Goal: Task Accomplishment & Management: Complete application form

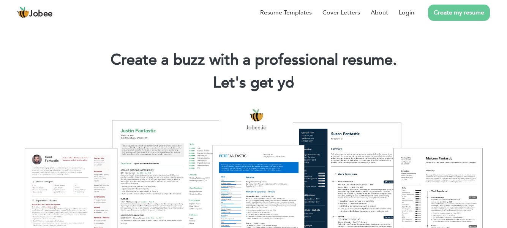
click at [469, 16] on link "Create my resume" at bounding box center [459, 13] width 62 height 16
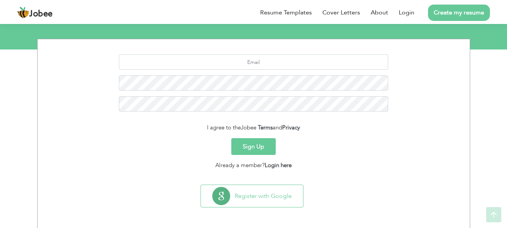
scroll to position [88, 0]
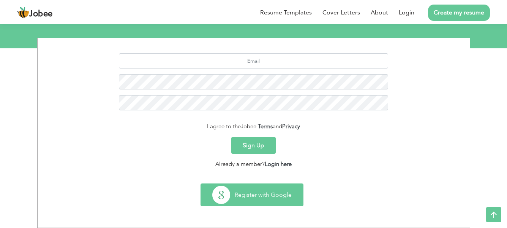
click at [235, 198] on button "Register with Google" at bounding box center [252, 195] width 102 height 22
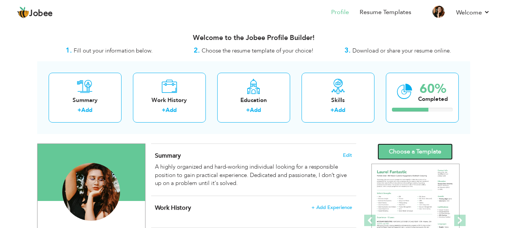
click at [443, 147] on link "Choose a Template" at bounding box center [415, 151] width 75 height 16
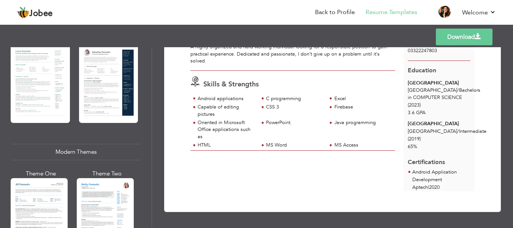
scroll to position [266, 0]
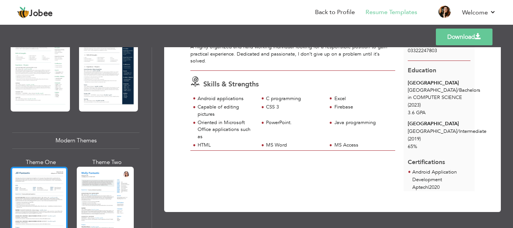
click at [55, 185] on div at bounding box center [39, 203] width 57 height 75
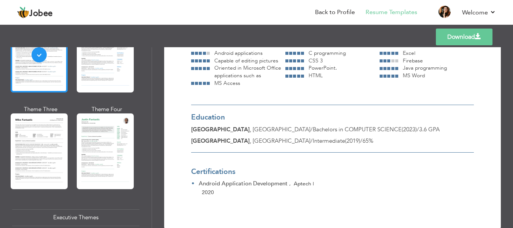
scroll to position [418, 0]
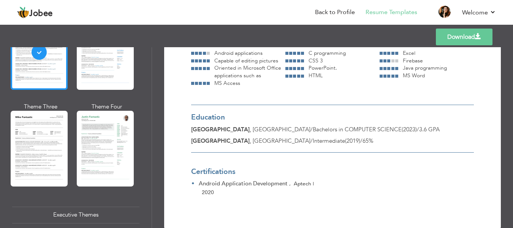
click at [41, 139] on div at bounding box center [39, 148] width 57 height 75
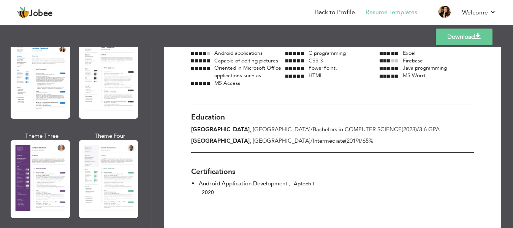
scroll to position [722, 0]
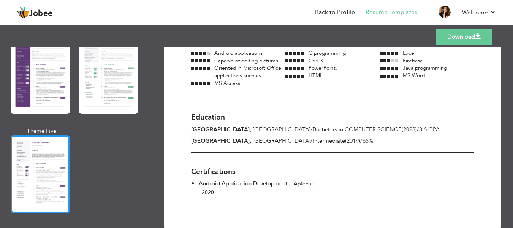
click at [34, 161] on div at bounding box center [40, 174] width 59 height 78
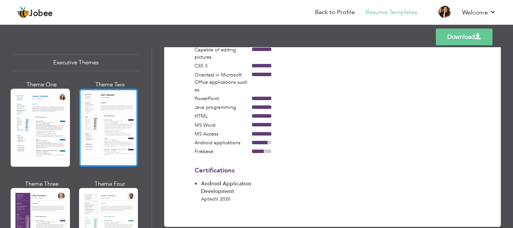
scroll to position [532, 0]
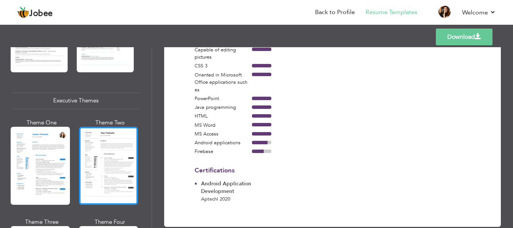
click at [111, 152] on div at bounding box center [108, 166] width 59 height 78
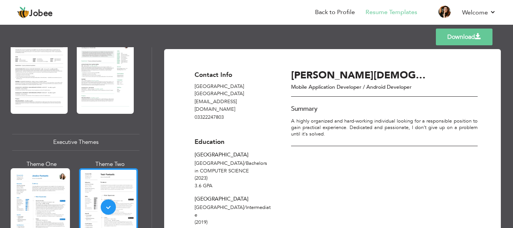
scroll to position [418, 0]
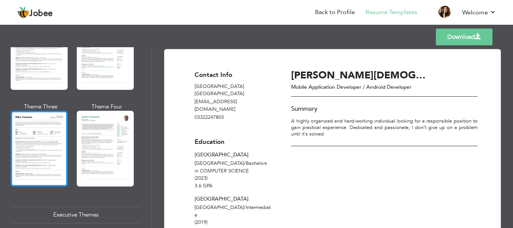
click at [35, 127] on div at bounding box center [39, 148] width 57 height 75
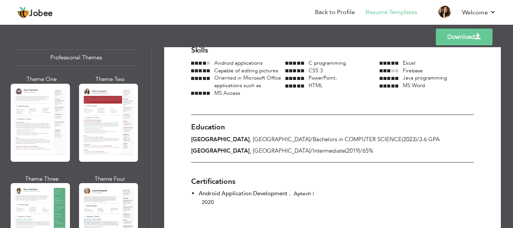
scroll to position [0, 0]
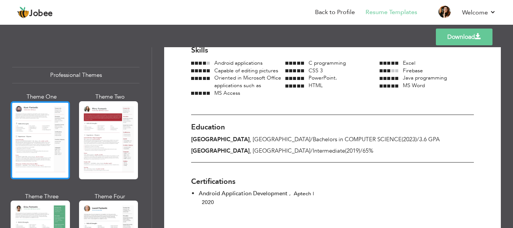
click at [63, 163] on div at bounding box center [40, 140] width 59 height 78
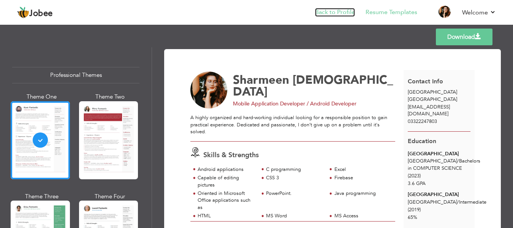
click at [342, 11] on link "Back to Profile" at bounding box center [335, 12] width 40 height 9
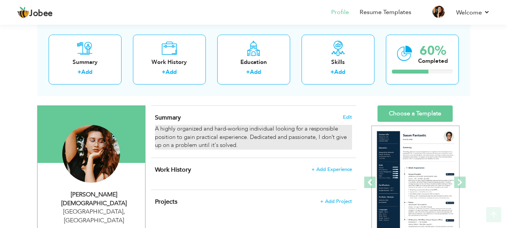
scroll to position [76, 0]
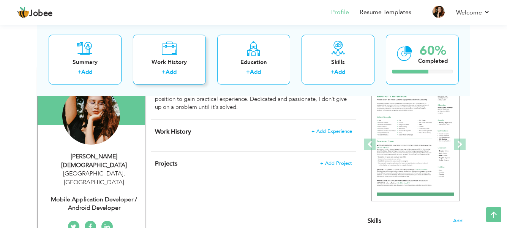
click at [168, 72] on link "Add" at bounding box center [171, 72] width 11 height 8
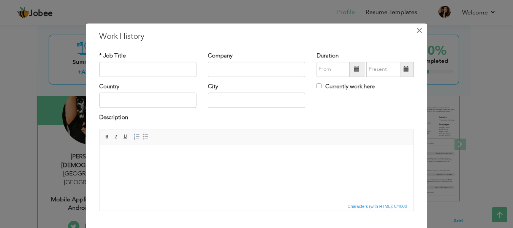
click at [420, 26] on button "×" at bounding box center [419, 30] width 12 height 12
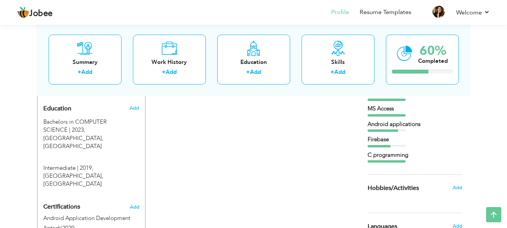
scroll to position [0, 0]
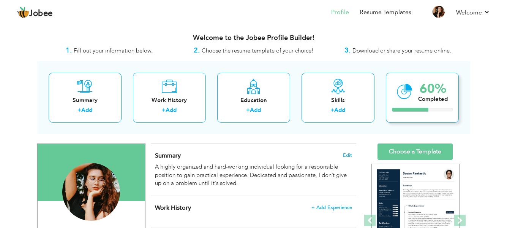
click at [442, 98] on div "Completed" at bounding box center [433, 99] width 30 height 8
click at [423, 96] on div "Completed" at bounding box center [433, 99] width 30 height 8
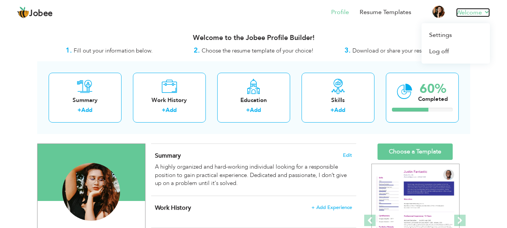
click at [477, 13] on link "Welcome" at bounding box center [474, 12] width 34 height 9
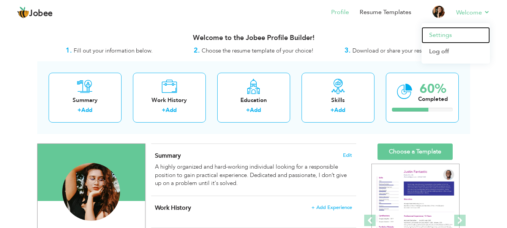
click at [447, 34] on link "Settings" at bounding box center [456, 35] width 68 height 16
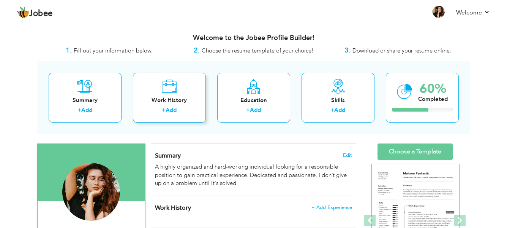
click at [152, 93] on div "Work History + Add" at bounding box center [169, 98] width 73 height 50
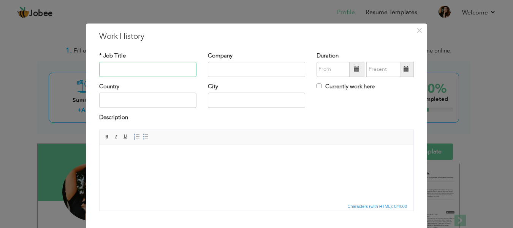
click at [146, 68] on input "text" at bounding box center [147, 69] width 97 height 15
paste input "Graphic Designing"
type input "Graphic Designing"
click at [229, 71] on input "text" at bounding box center [256, 69] width 97 height 15
click at [209, 71] on input "Fiver" at bounding box center [256, 69] width 97 height 15
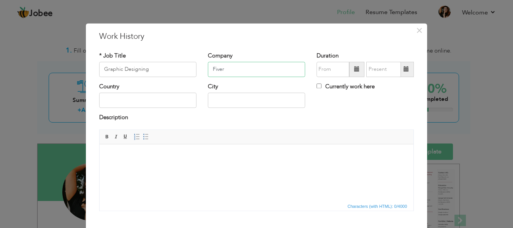
click at [209, 71] on input "Fiver" at bounding box center [256, 69] width 97 height 15
type input "Fiverr"
click at [159, 107] on input "text" at bounding box center [147, 100] width 97 height 15
type input "[GEOGRAPHIC_DATA]"
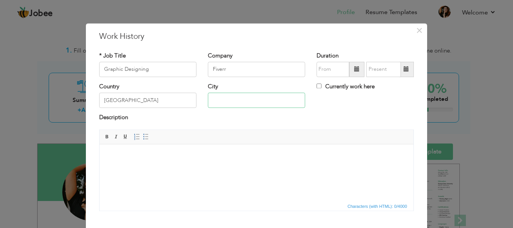
type input "[GEOGRAPHIC_DATA] / [GEOGRAPHIC_DATA]"
click at [329, 77] on div "Duration Currently work here" at bounding box center [365, 67] width 109 height 31
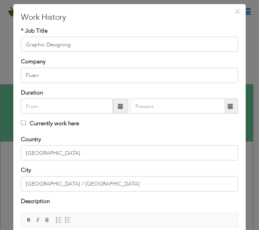
scroll to position [38, 0]
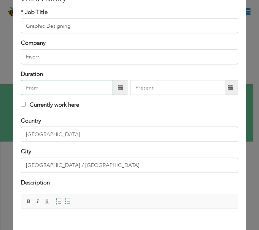
click at [40, 93] on input "text" at bounding box center [67, 87] width 92 height 15
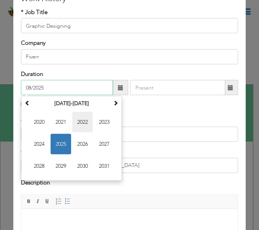
click at [85, 123] on span "2022" at bounding box center [82, 122] width 21 height 21
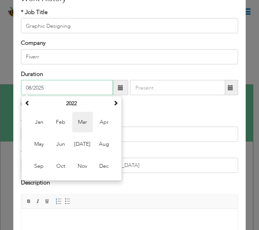
click at [82, 127] on span "Mar" at bounding box center [82, 122] width 21 height 21
type input "03/2022"
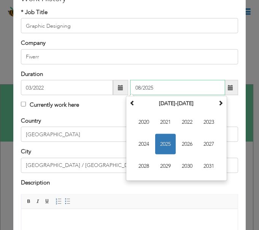
click at [161, 92] on input "08/2025" at bounding box center [177, 87] width 95 height 15
click at [186, 120] on span "2022" at bounding box center [187, 122] width 21 height 21
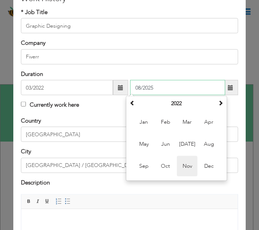
click at [187, 167] on span "Nov" at bounding box center [187, 166] width 21 height 21
type input "11/2022"
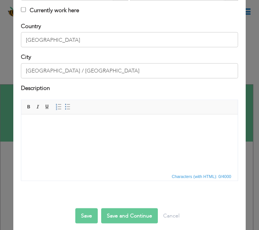
scroll to position [139, 0]
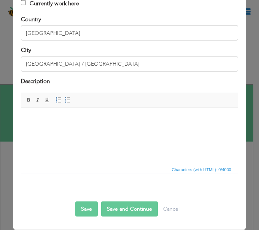
click at [126, 211] on button "Save and Continue" at bounding box center [129, 209] width 57 height 15
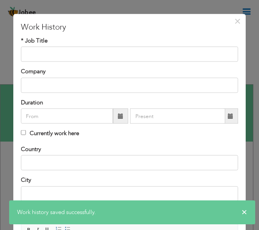
scroll to position [0, 0]
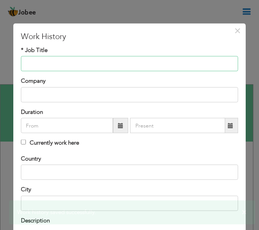
click at [103, 61] on input "text" at bounding box center [129, 63] width 217 height 15
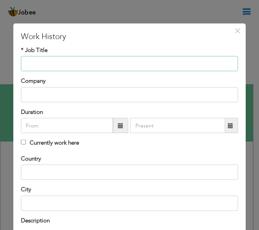
click at [106, 65] on input "text" at bounding box center [129, 63] width 217 height 15
paste input "Website Developer currently (remote)"
type input "Website Developer"
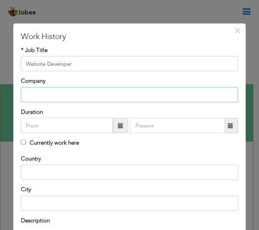
click at [99, 100] on input "text" at bounding box center [129, 94] width 217 height 15
type input "IWFFA"
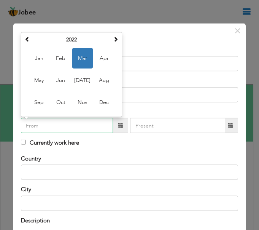
click at [72, 132] on input "text" at bounding box center [67, 125] width 92 height 15
click at [66, 62] on span "Feb" at bounding box center [61, 58] width 21 height 21
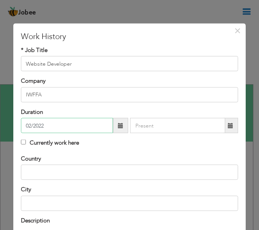
click at [87, 130] on input "02/2022" at bounding box center [67, 125] width 92 height 15
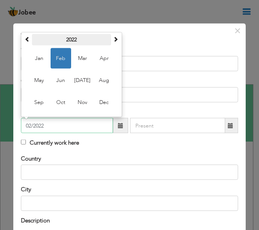
click at [61, 40] on th "2022" at bounding box center [71, 39] width 79 height 11
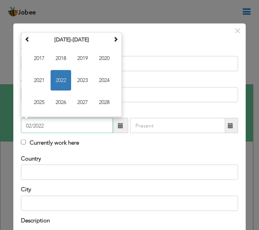
click at [104, 84] on span "2024" at bounding box center [104, 80] width 21 height 21
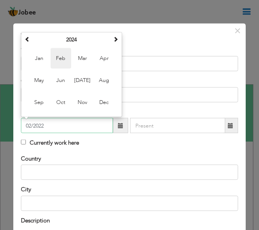
click at [62, 61] on span "Feb" at bounding box center [61, 58] width 21 height 21
type input "02/2024"
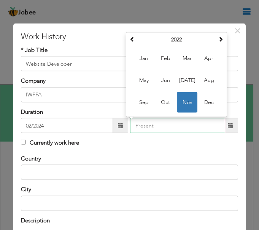
click at [171, 126] on input "text" at bounding box center [177, 125] width 95 height 15
click at [189, 43] on th "2022" at bounding box center [176, 39] width 79 height 11
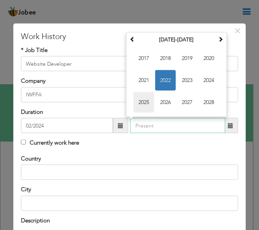
click at [140, 100] on span "2025" at bounding box center [143, 102] width 21 height 21
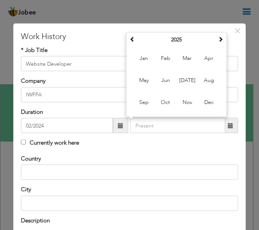
click at [208, 146] on div "Currently work here" at bounding box center [129, 144] width 217 height 10
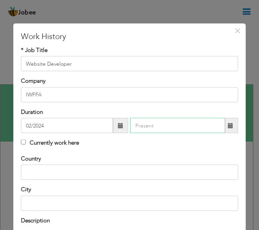
click at [203, 125] on input "text" at bounding box center [177, 125] width 95 height 15
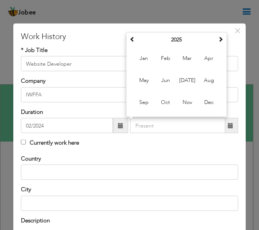
click at [195, 143] on div "Currently work here" at bounding box center [129, 144] width 217 height 10
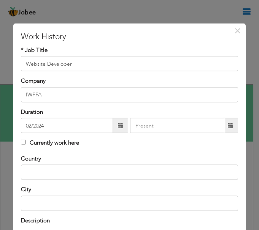
click at [21, 144] on label "Currently work here" at bounding box center [50, 143] width 58 height 8
click at [21, 144] on input "Currently work here" at bounding box center [23, 142] width 5 height 5
checkbox input "true"
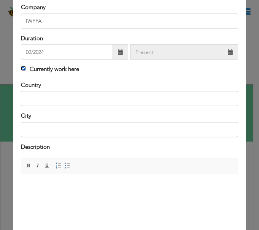
scroll to position [76, 0]
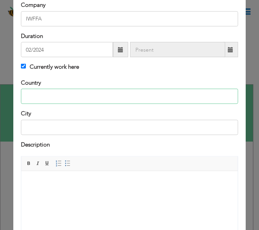
click at [95, 100] on input "text" at bounding box center [129, 96] width 217 height 15
type input "[GEOGRAPHIC_DATA]"
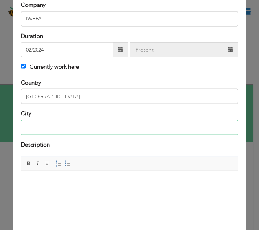
type input "[GEOGRAPHIC_DATA] / [GEOGRAPHIC_DATA]"
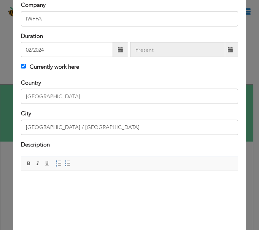
click at [106, 185] on body at bounding box center [129, 183] width 201 height 8
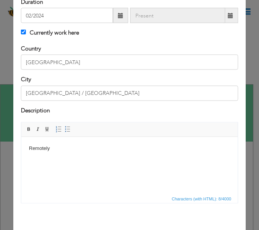
scroll to position [25, 0]
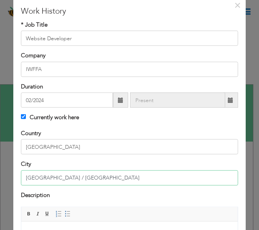
click at [106, 176] on input "[GEOGRAPHIC_DATA] / [GEOGRAPHIC_DATA]" at bounding box center [129, 177] width 217 height 15
type input "K"
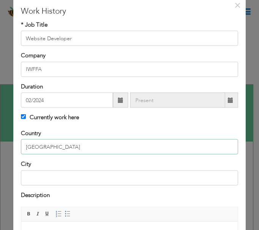
click at [59, 140] on input "[GEOGRAPHIC_DATA]" at bounding box center [129, 146] width 217 height 15
type input "P"
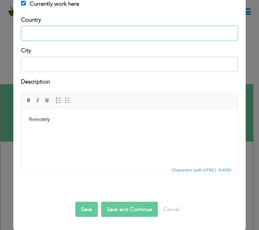
scroll to position [139, 0]
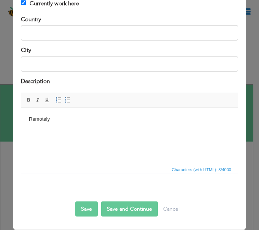
click at [117, 213] on button "Save and Continue" at bounding box center [129, 209] width 57 height 15
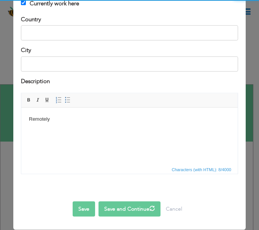
checkbox input "false"
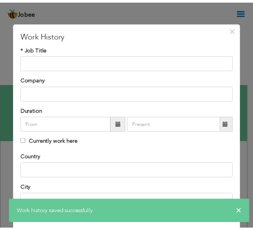
scroll to position [0, 0]
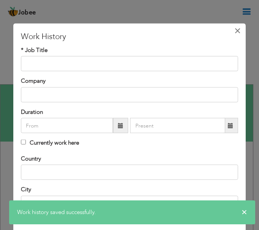
click at [234, 29] on span "×" at bounding box center [237, 31] width 6 height 14
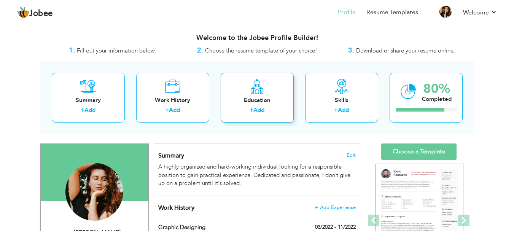
click at [258, 114] on link "Add" at bounding box center [258, 110] width 11 height 8
radio input "true"
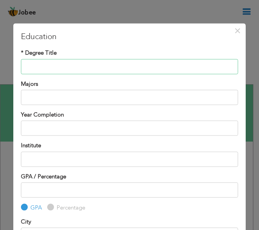
click at [160, 64] on input "text" at bounding box center [129, 66] width 217 height 15
paste input "Bachelors in Computer Science BS (CS)"
type input "Bachelors in Computer Science BS (CS)"
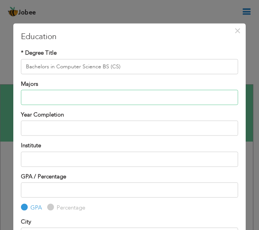
click at [157, 102] on input "text" at bounding box center [129, 97] width 217 height 15
